Goal: Find specific page/section

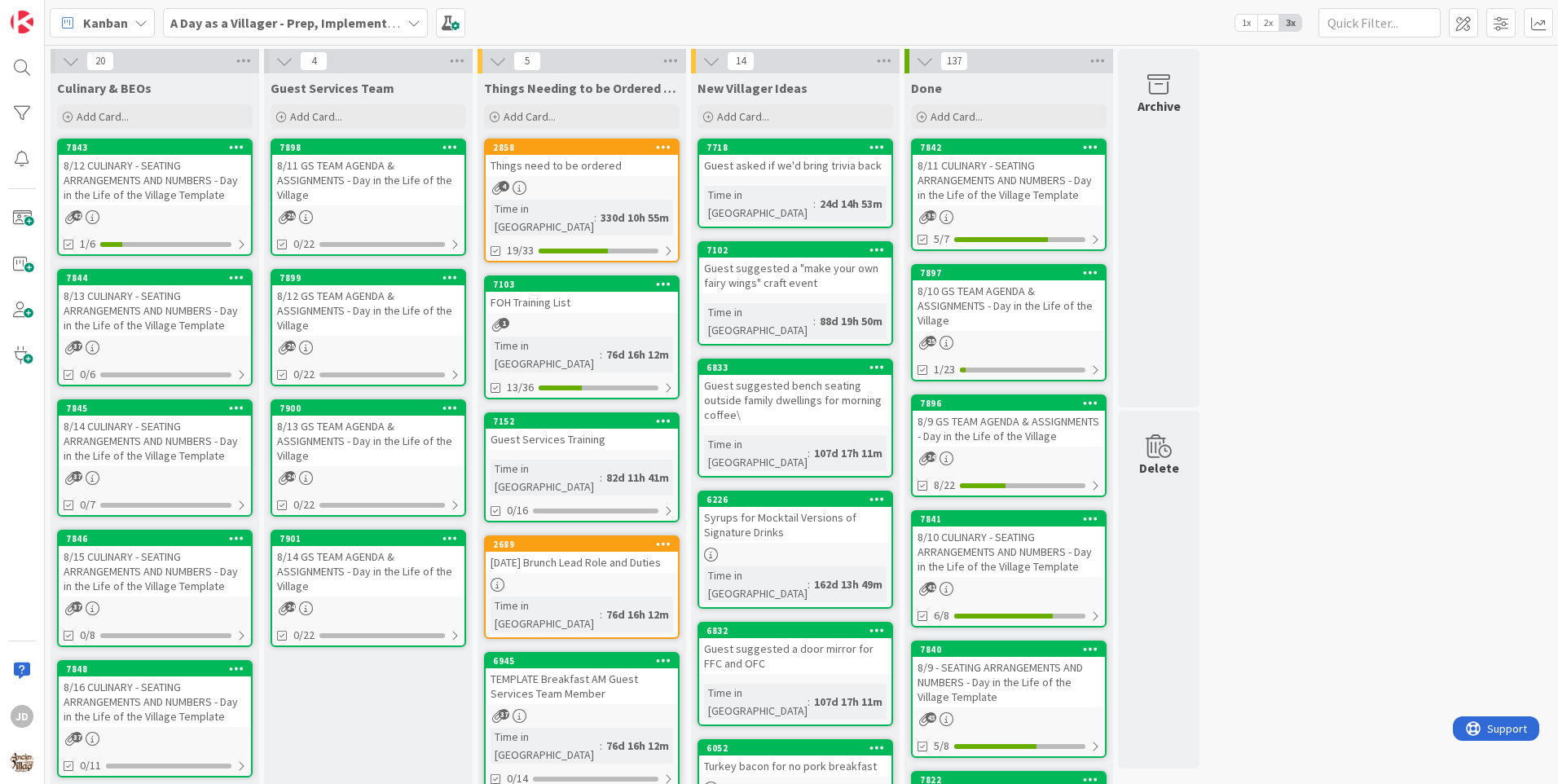
click at [156, 180] on div "8/12 CULINARY - SEATING ARRANGEMENTS AND NUMBERS - Day in the Life of the Villa…" at bounding box center [154, 180] width 193 height 50
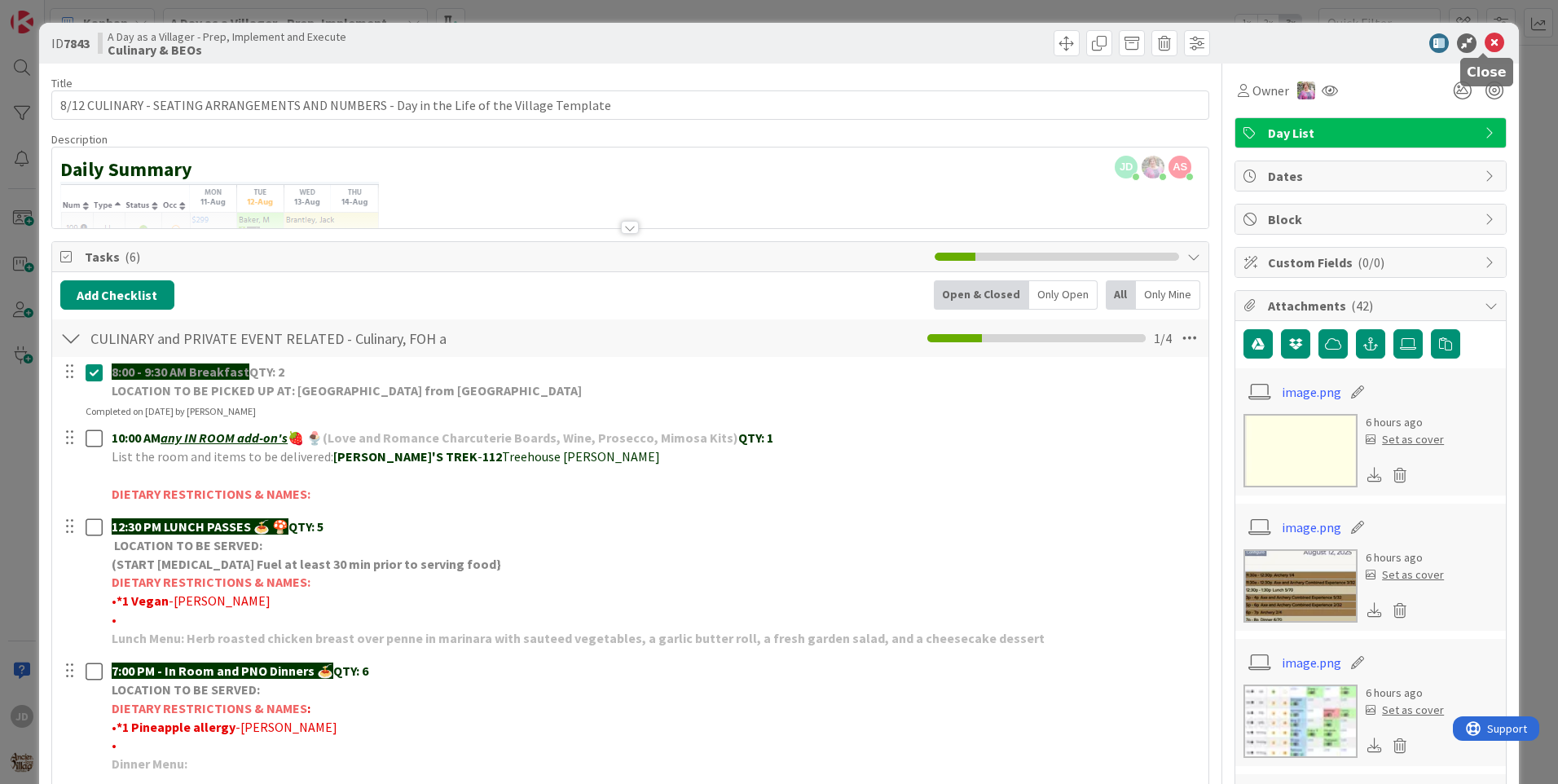
click at [1484, 38] on icon at bounding box center [1493, 43] width 19 height 19
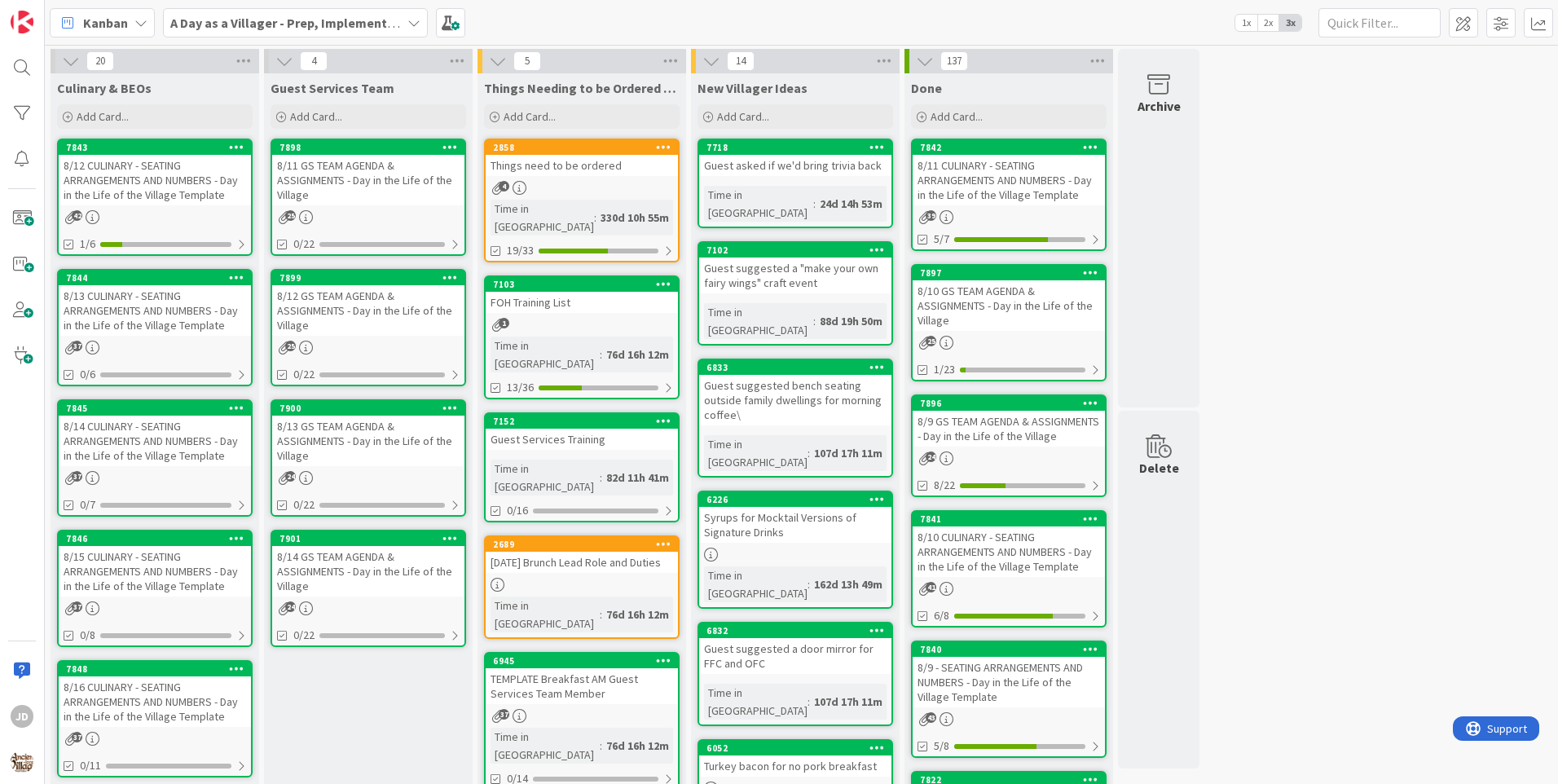
click at [390, 285] on div "8/12 GS TEAM AGENDA & ASSIGNMENTS - Day in the Life of the Village" at bounding box center [368, 309] width 193 height 50
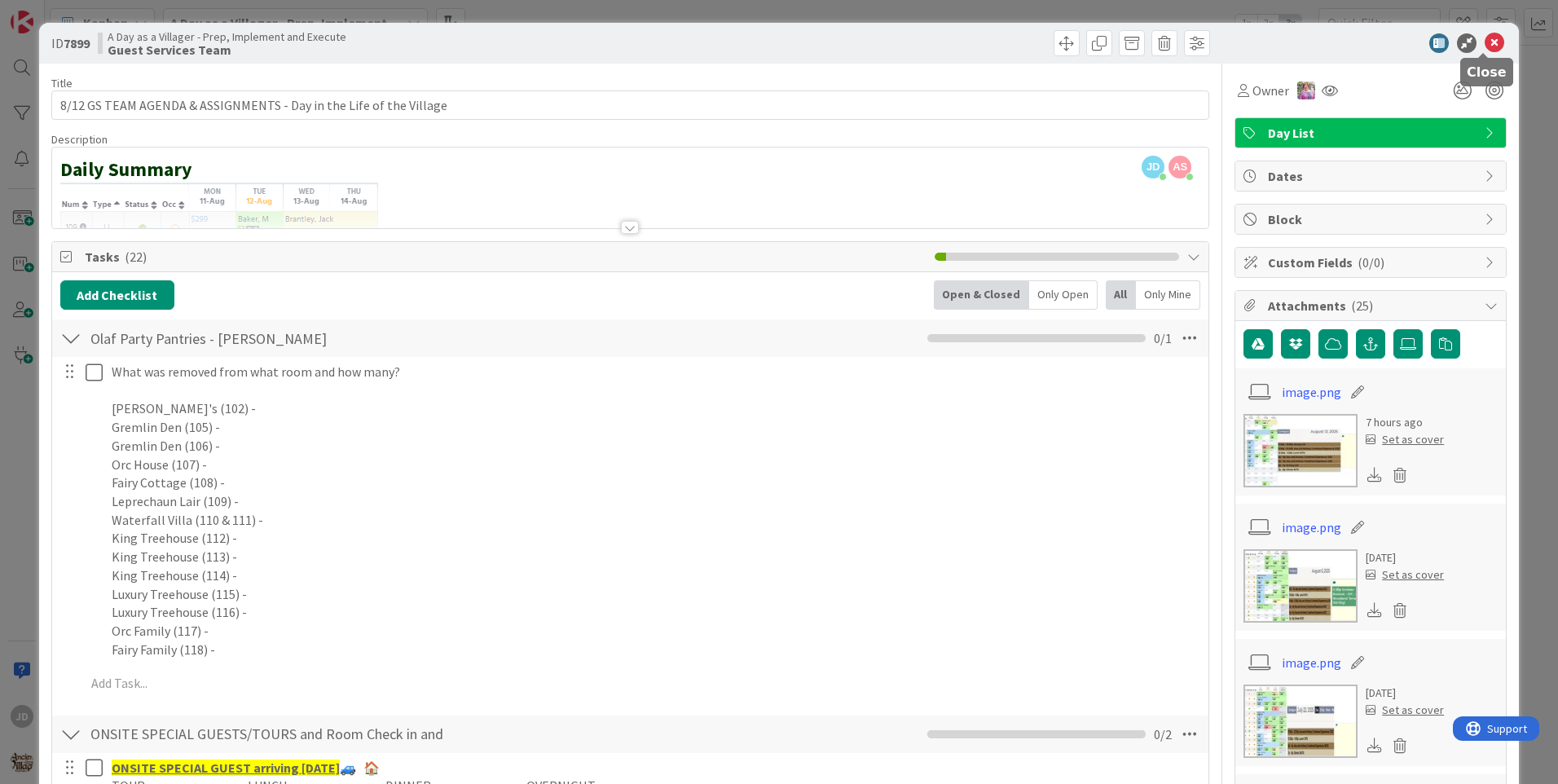
click at [1484, 40] on icon at bounding box center [1493, 43] width 19 height 19
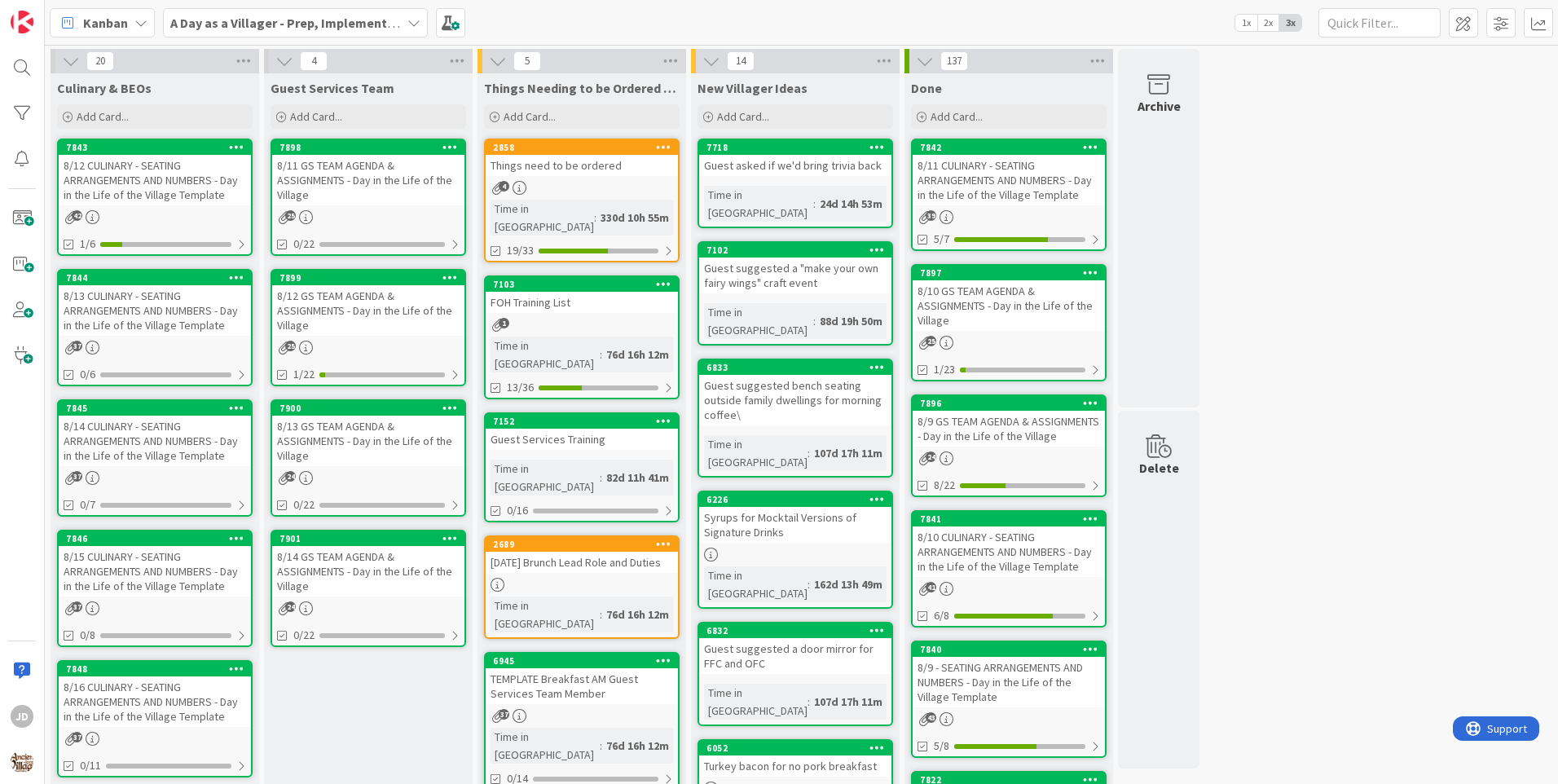
click at [200, 163] on div "8/12 CULINARY - SEATING ARRANGEMENTS AND NUMBERS - Day in the Life of the Villa…" at bounding box center [154, 180] width 193 height 50
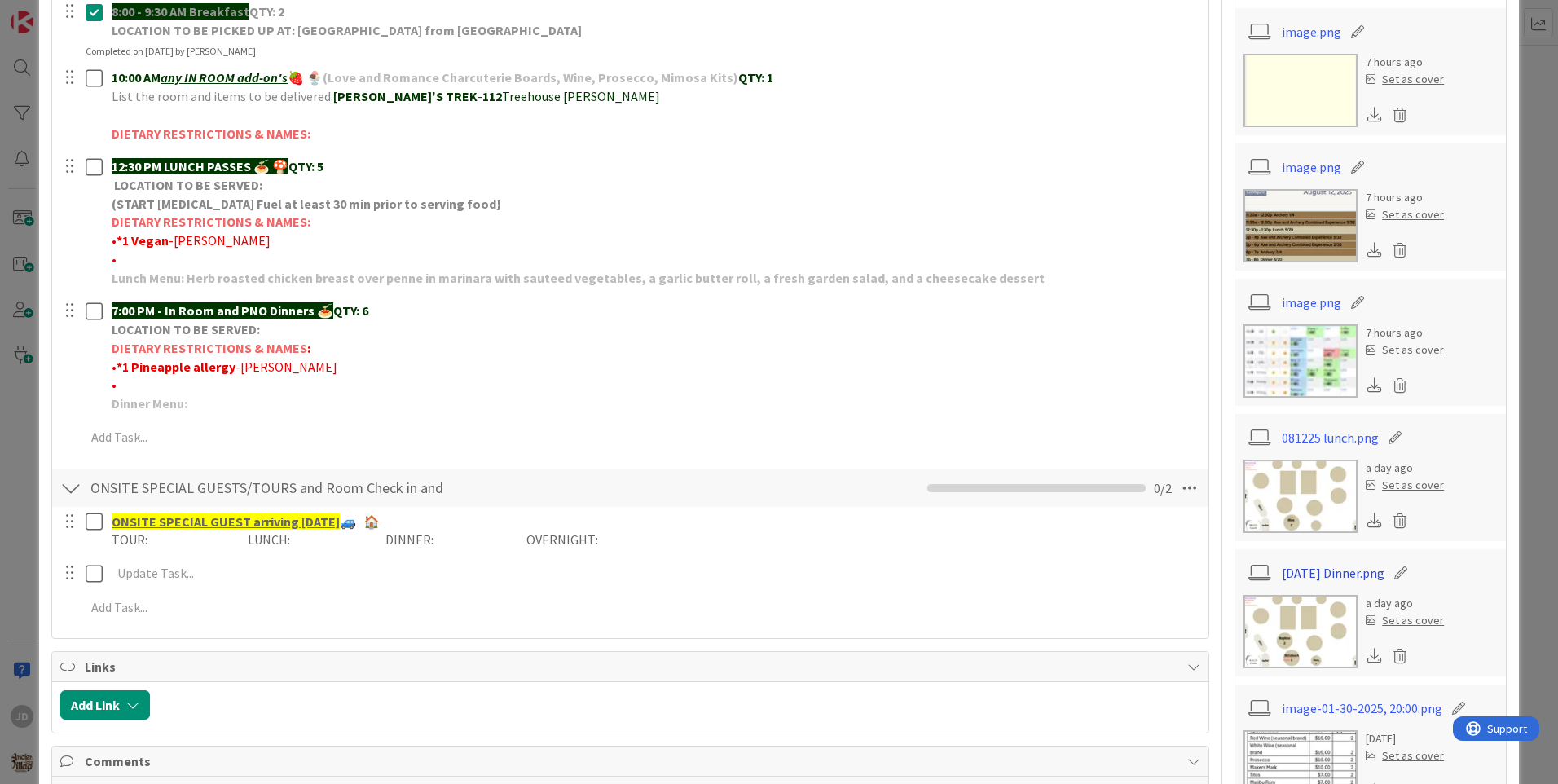
click at [1290, 565] on link "[DATE] Dinner.png" at bounding box center [1333, 572] width 102 height 19
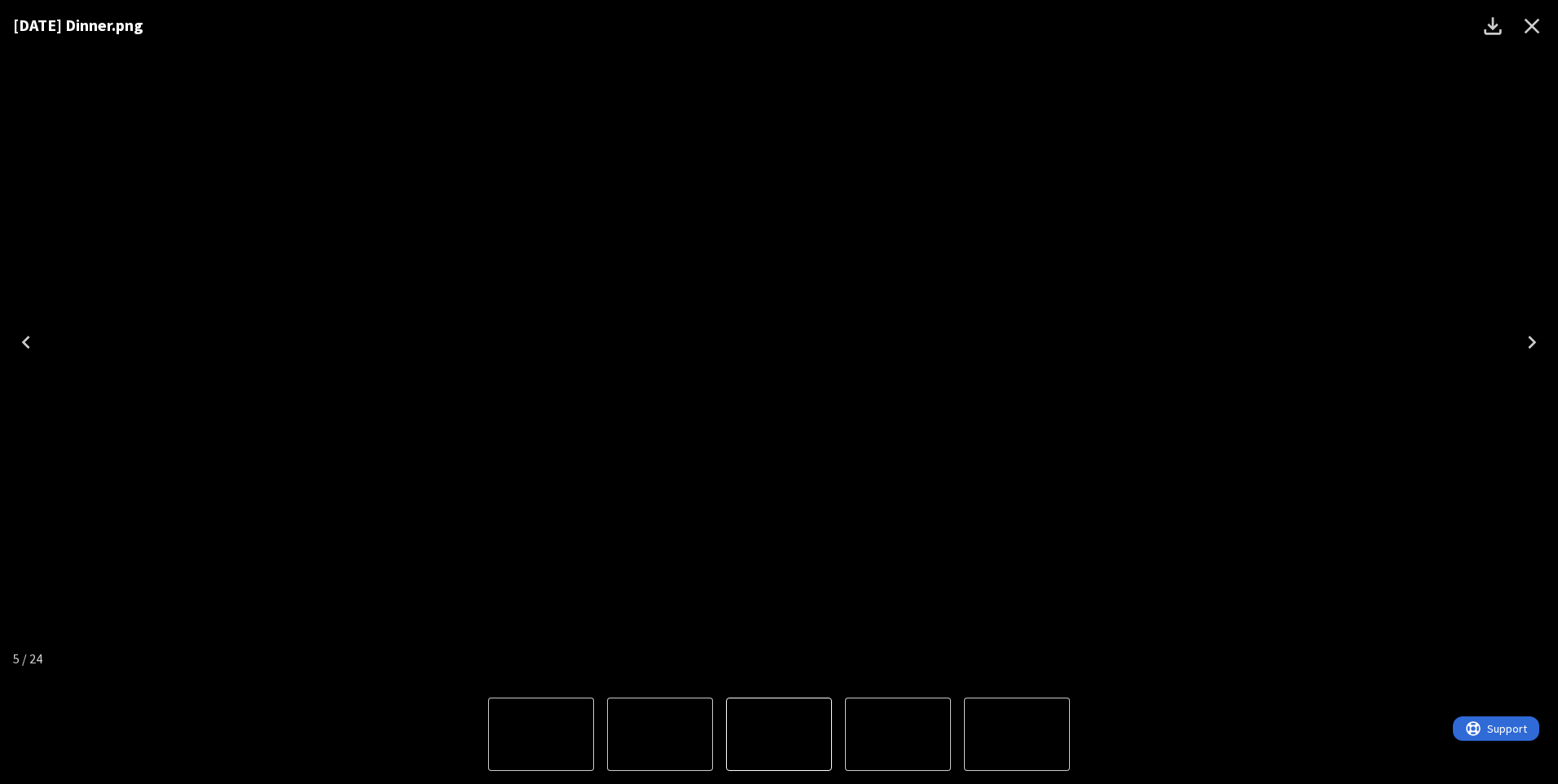
click at [49, 479] on div "[DATE] Dinner.png" at bounding box center [779, 342] width 1558 height 685
drag, startPoint x: 49, startPoint y: 479, endPoint x: 1303, endPoint y: 141, distance: 1298.8
click at [1302, 141] on div "[DATE] Dinner.png" at bounding box center [779, 342] width 1558 height 685
